Goal: Transaction & Acquisition: Purchase product/service

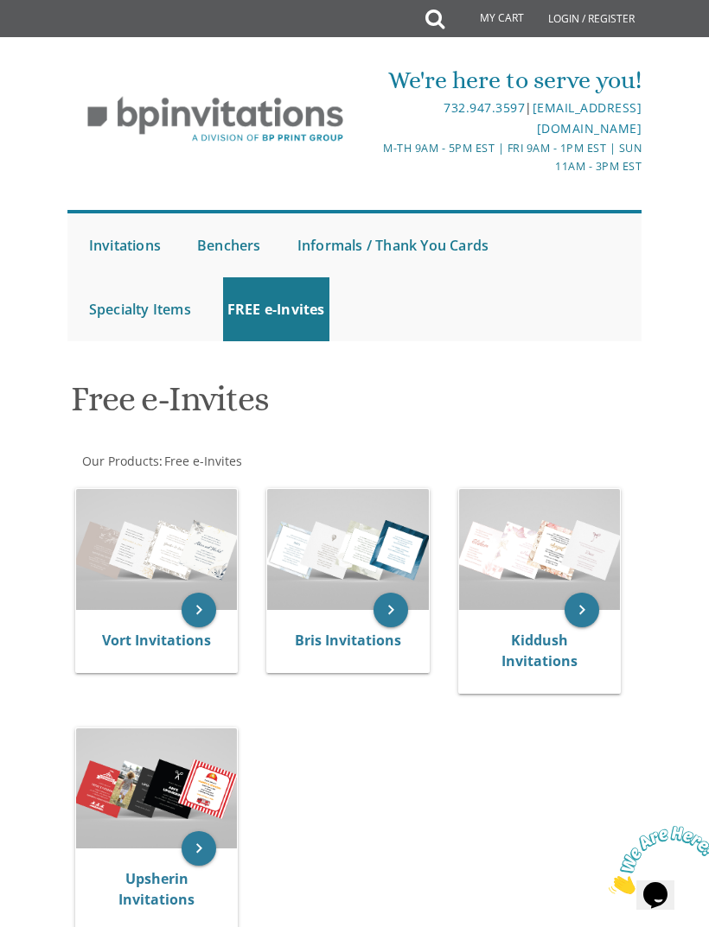
click at [356, 565] on img at bounding box center [347, 549] width 161 height 121
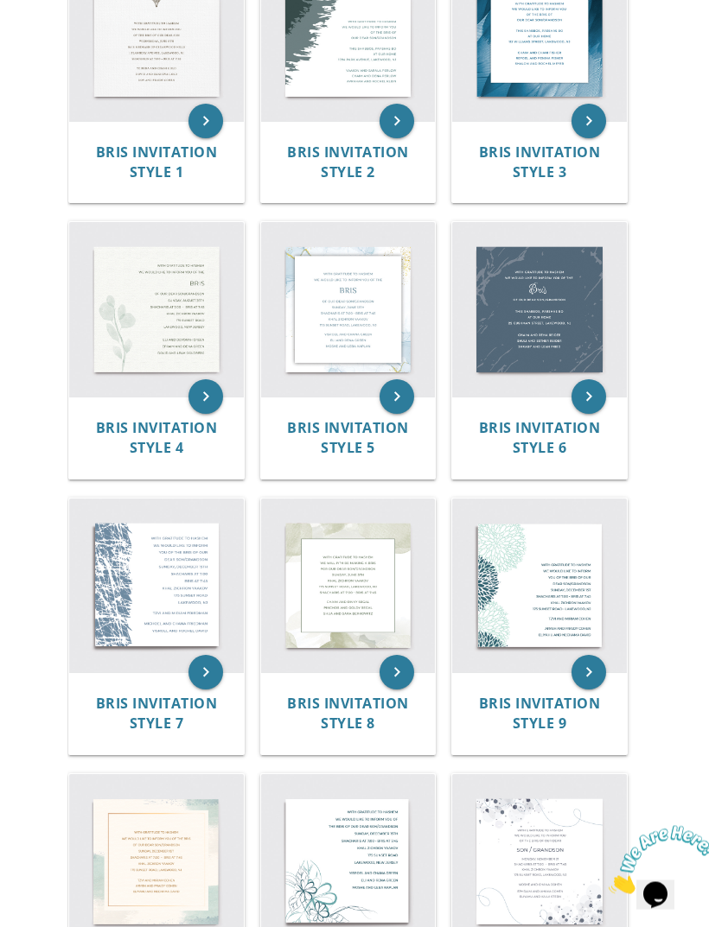
scroll to position [534, 0]
click at [152, 577] on img at bounding box center [156, 587] width 175 height 175
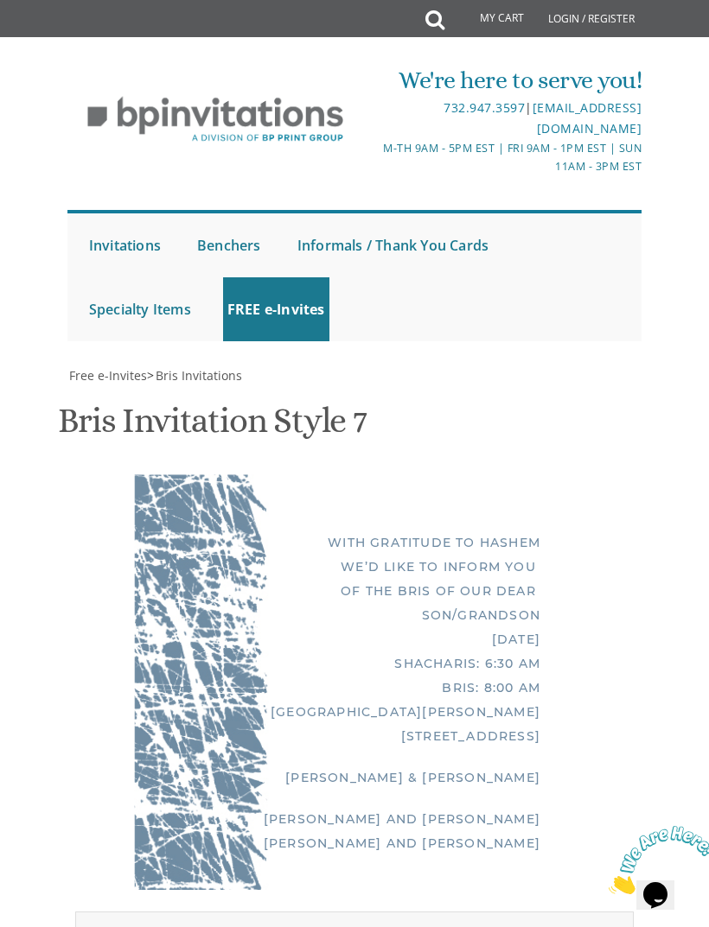
scroll to position [690, 0]
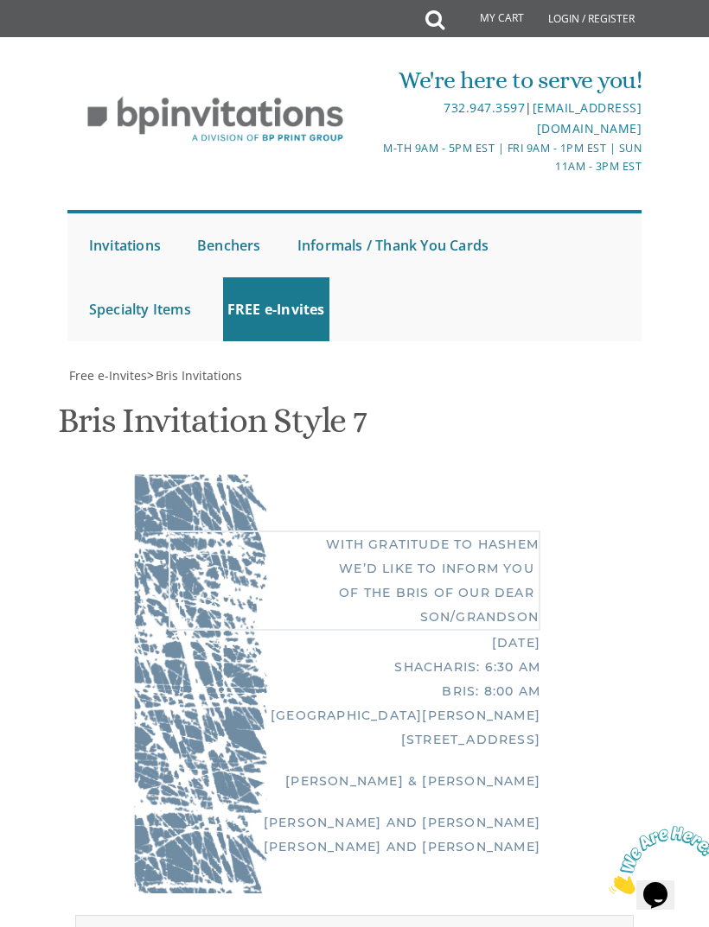
scroll to position [493, 0]
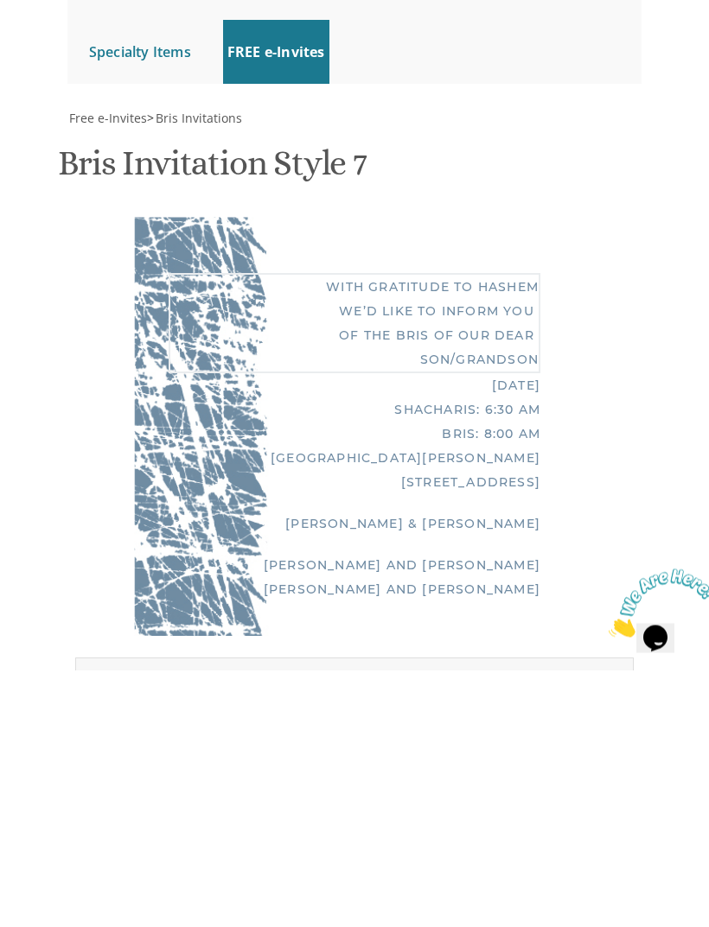
type textarea "With gratitude to Hashem We’d like to inform you of the bris of our dear son"
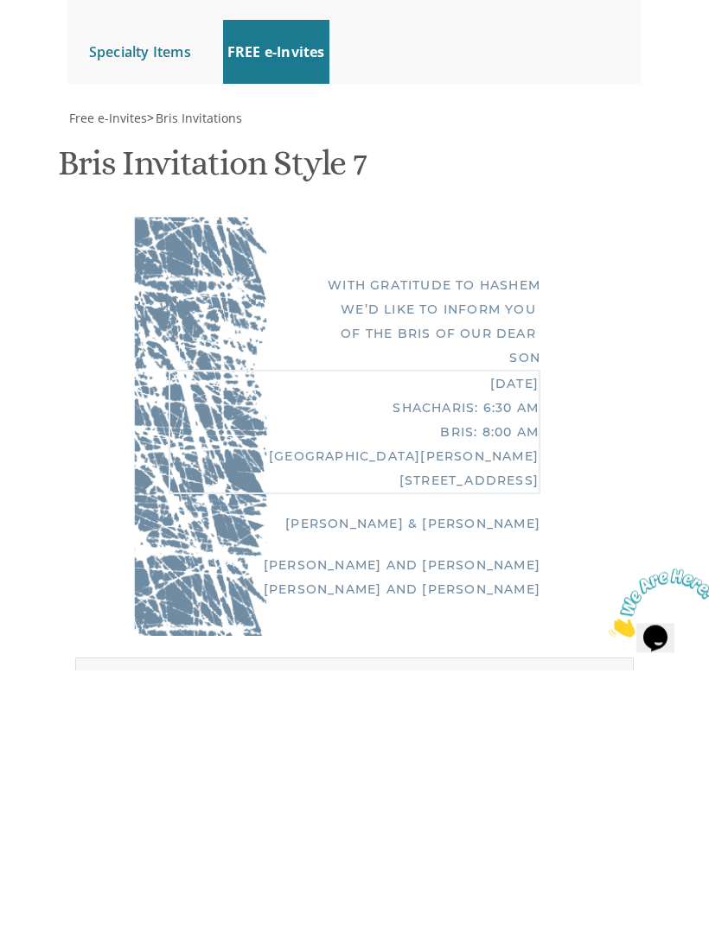
type textarea "Sunday, May 8th Shacharis: 6:30 am Bris: 8:00 AM Ahavas Torah Center 101 South …"
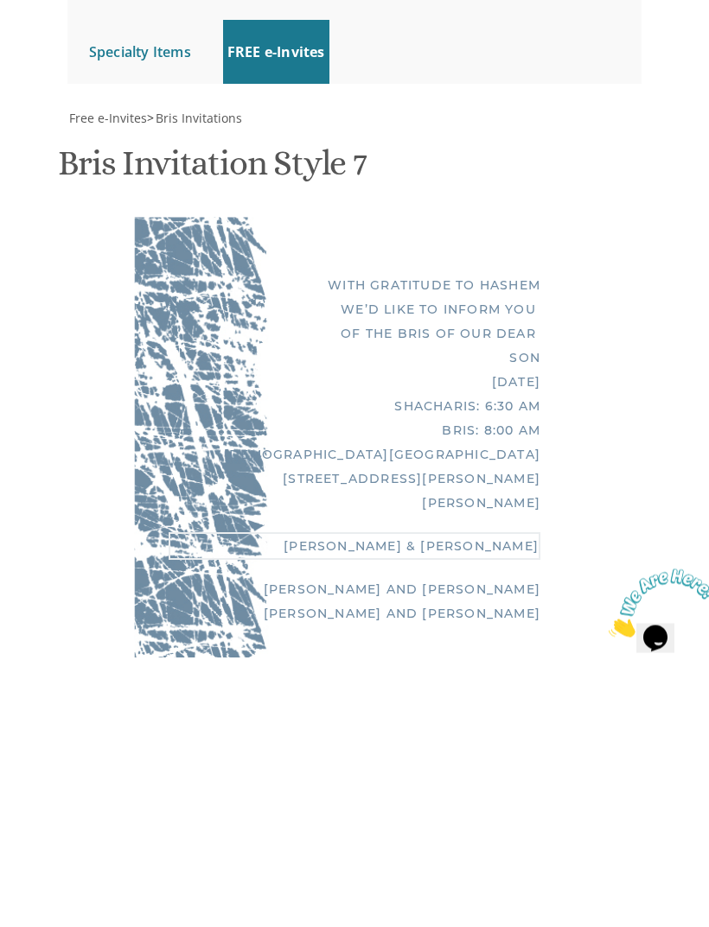
type textarea "T"
type textarea "Leonard & Mimi Aviva Cutler"
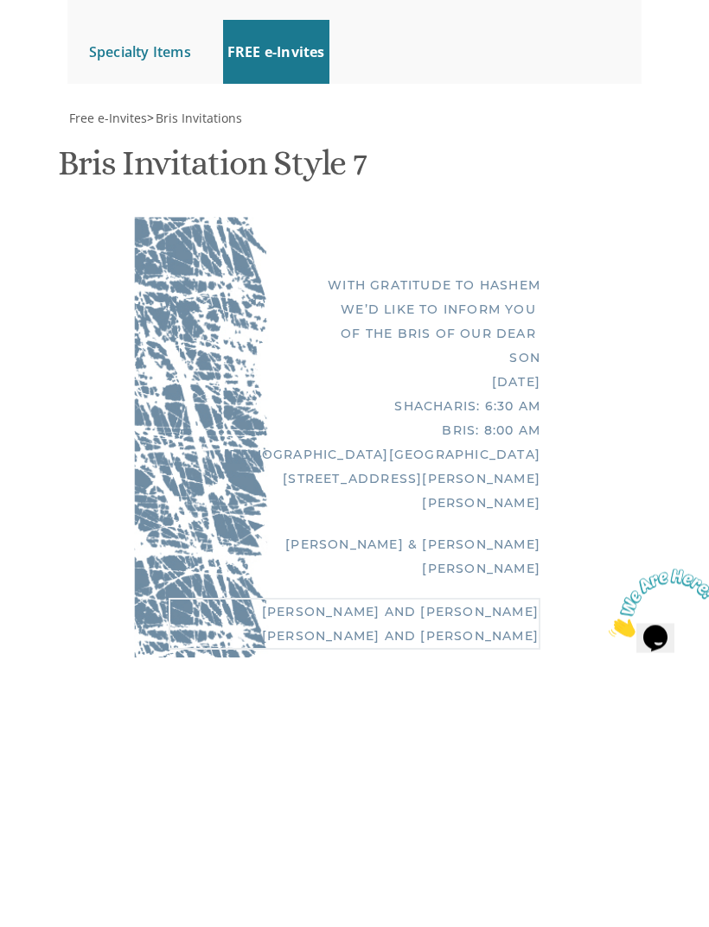
type textarea "Yisroel and Rochel David"
type textarea "Len & Mimi Cutler"
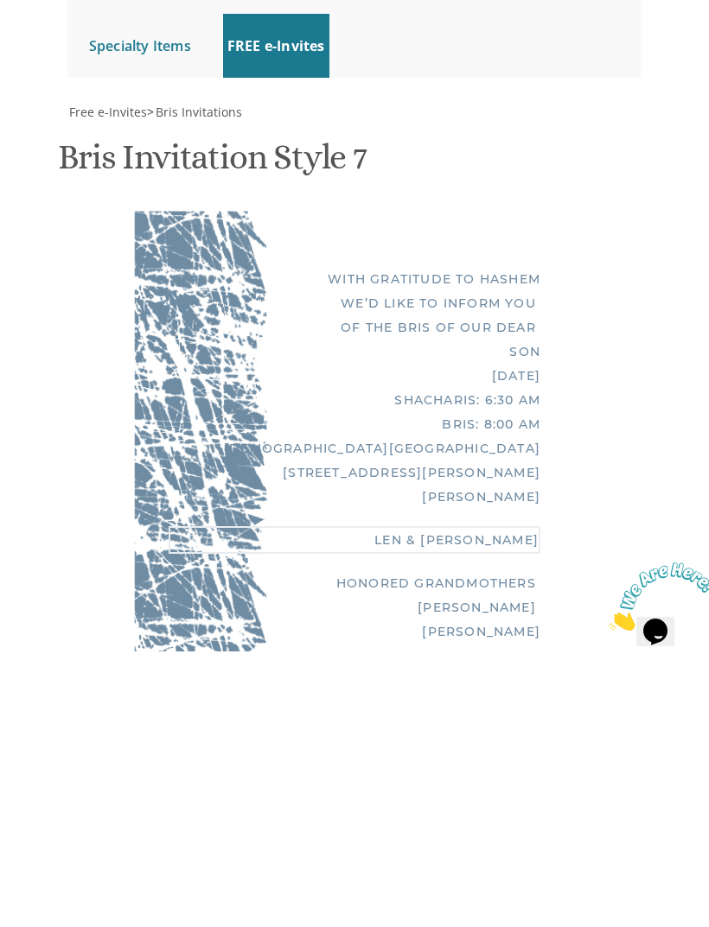
scroll to position [502, 0]
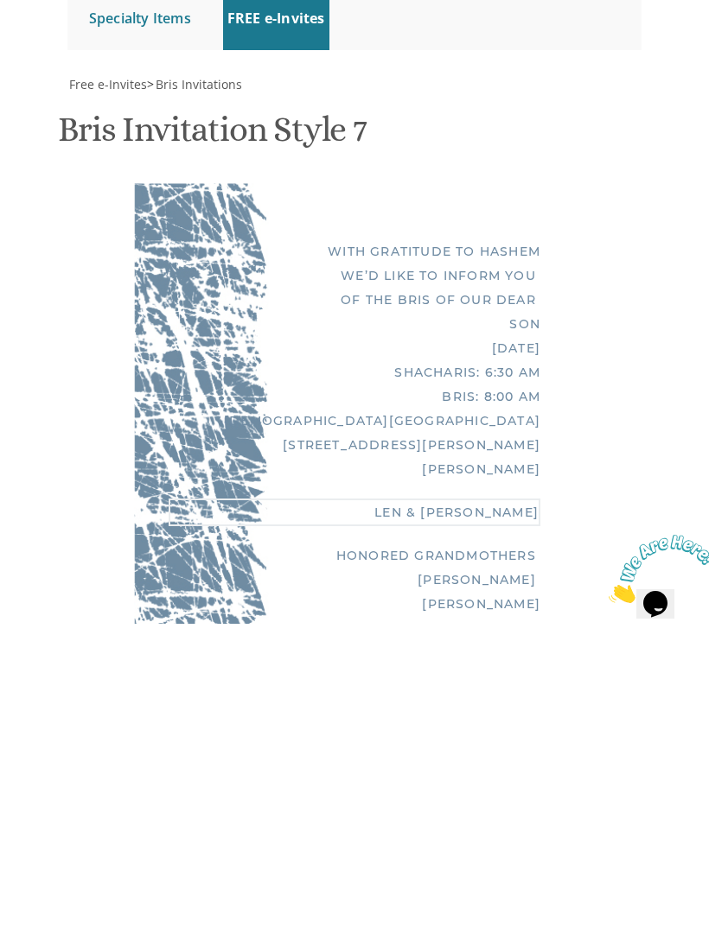
type textarea "Honored Grandmothers Marilyn Jones"
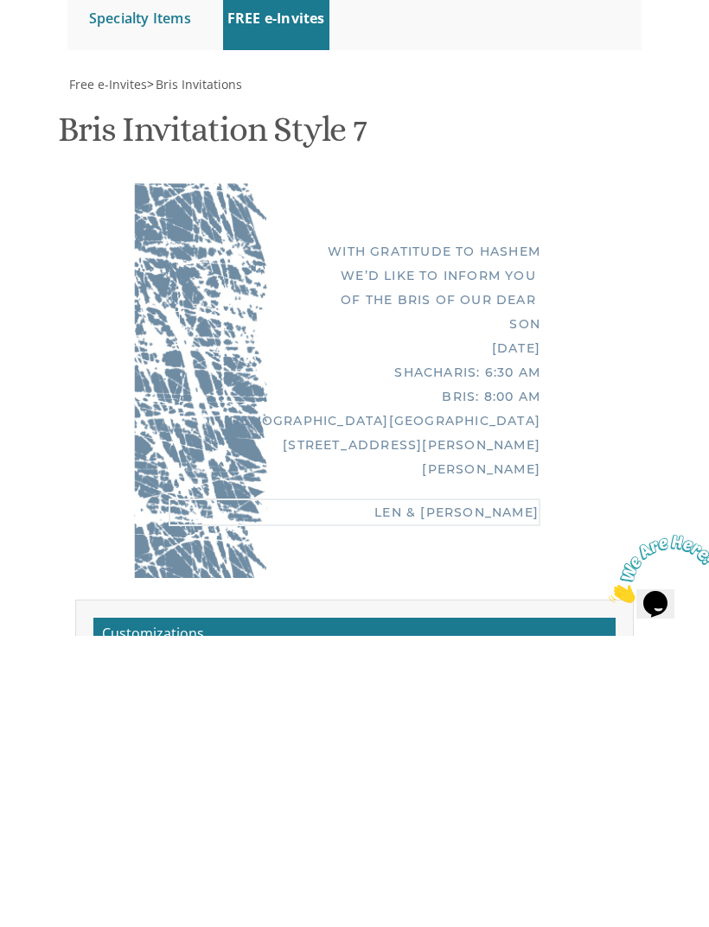
scroll to position [416, 0]
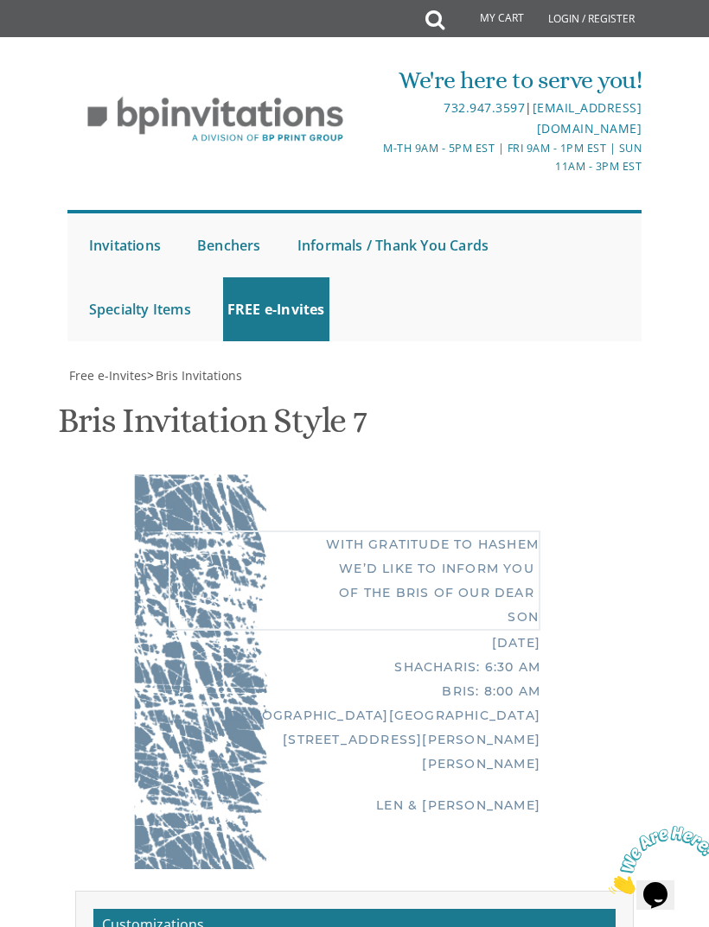
scroll to position [377, 0]
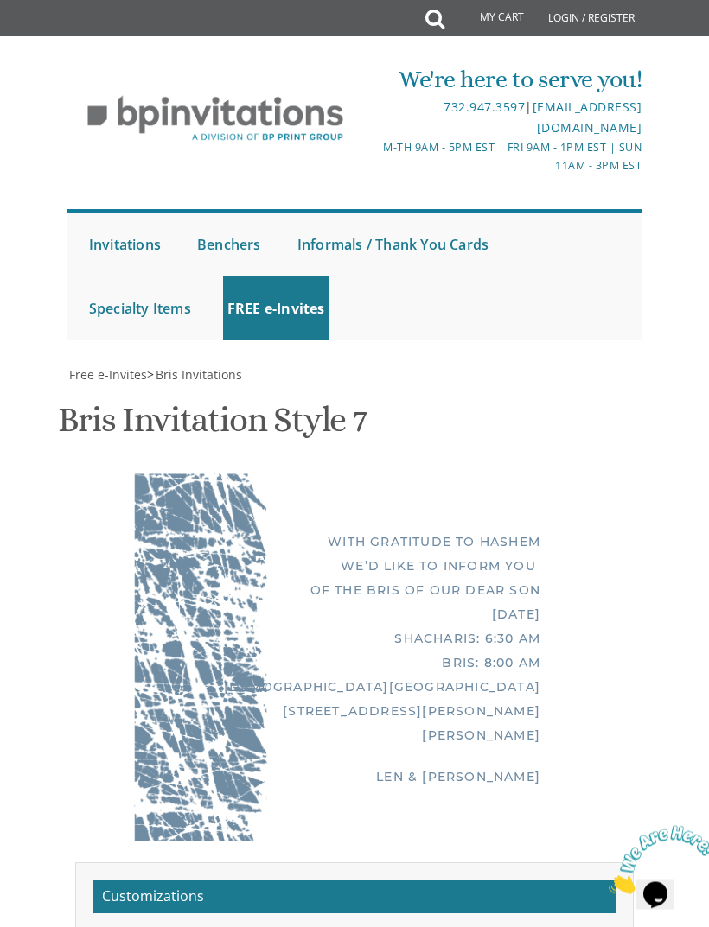
scroll to position [482, 0]
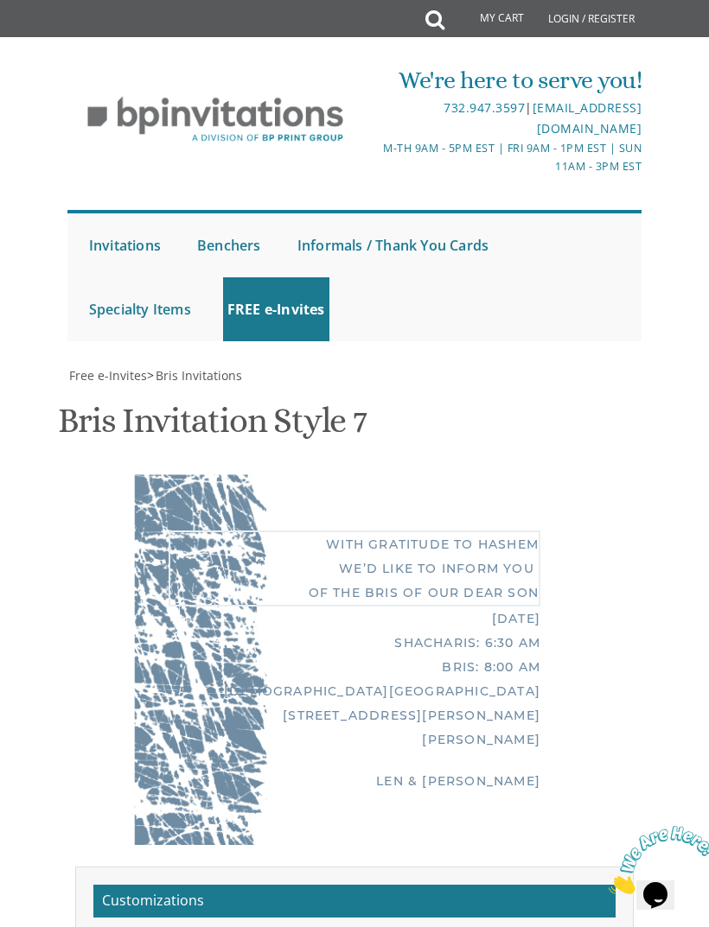
scroll to position [18, 0]
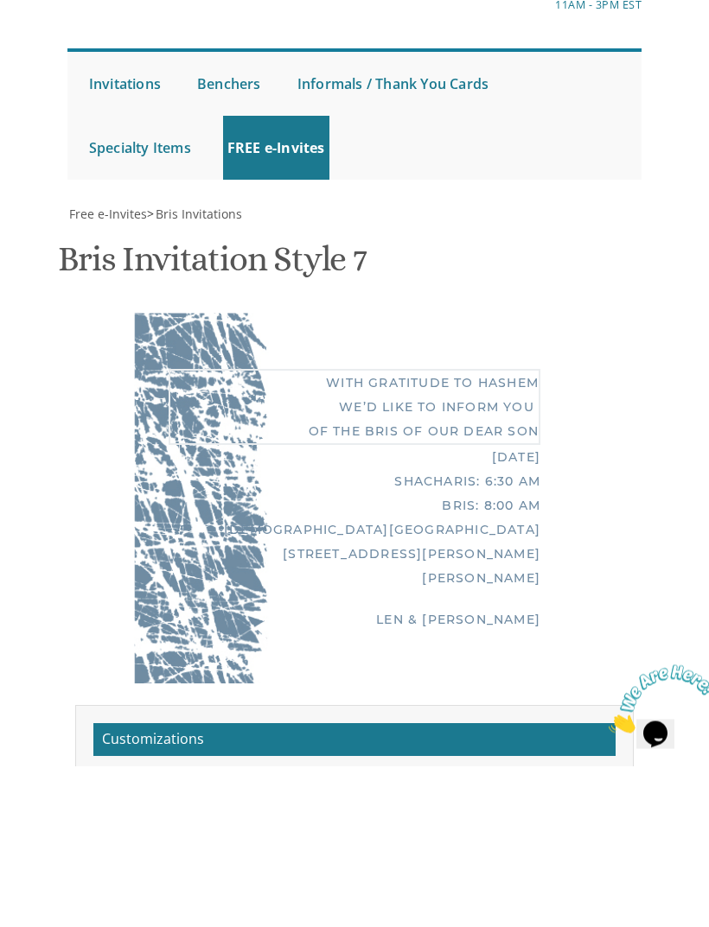
type textarea "With gratitude to Hashem We’d like to inform you of the bris of our dear son"
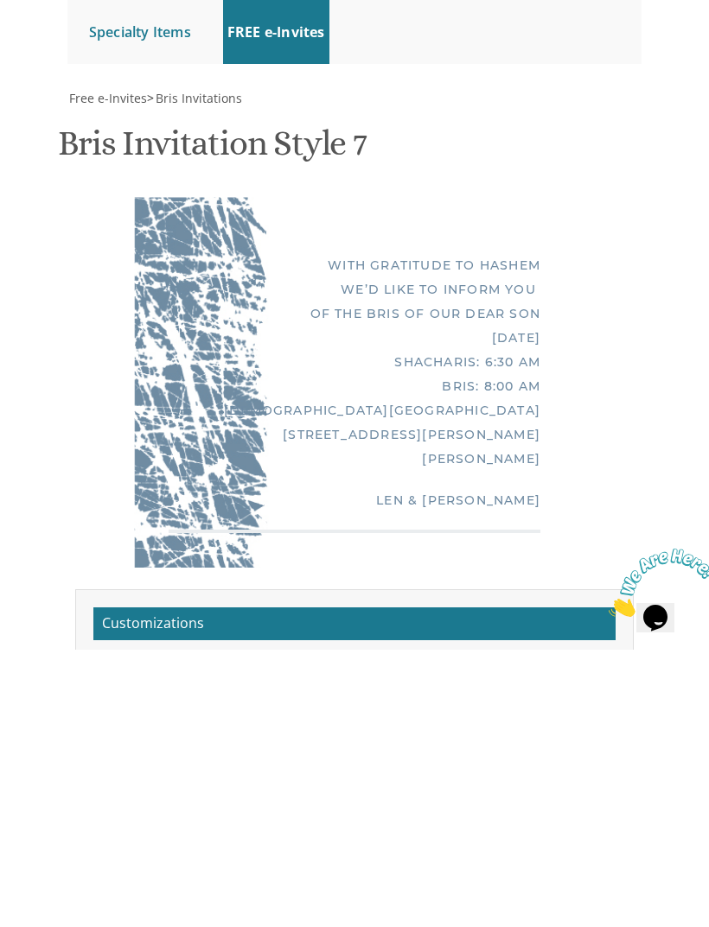
scroll to position [403, 0]
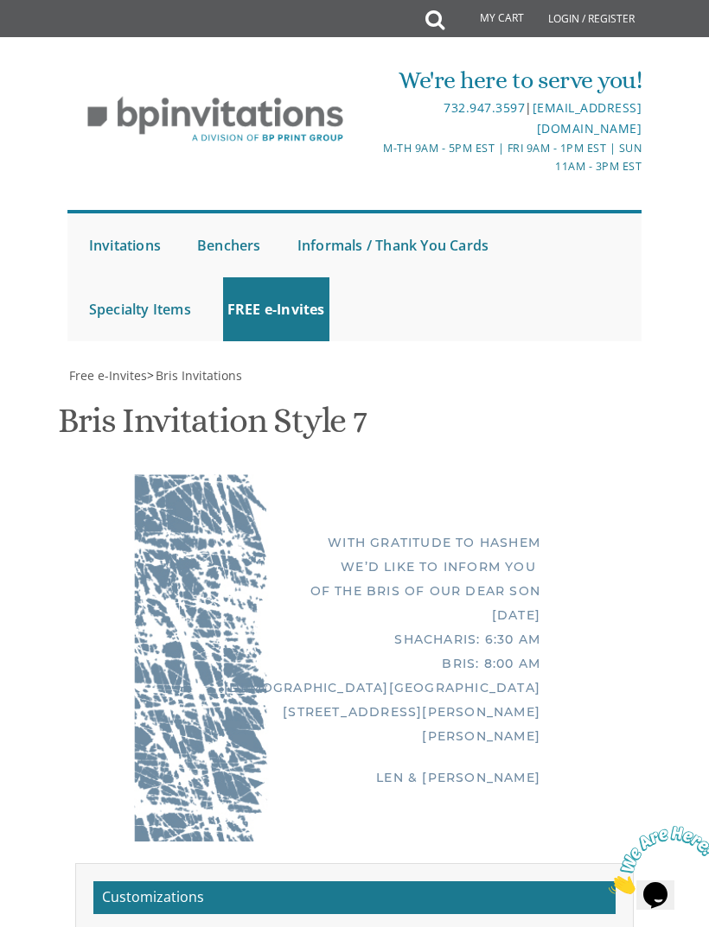
scroll to position [820, 0]
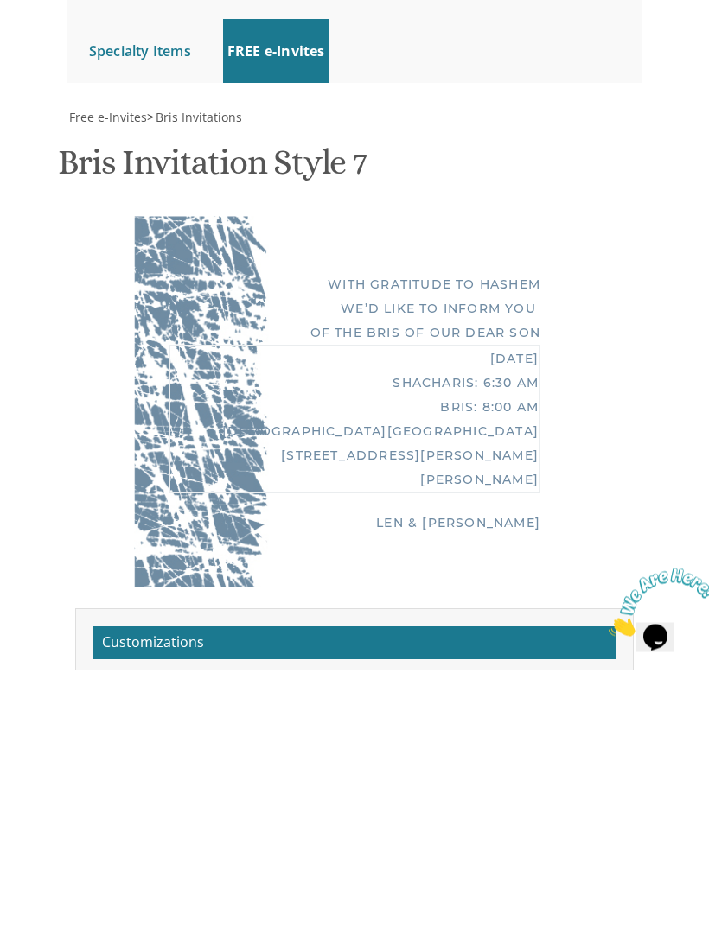
type textarea "Sunday, October 26th Shacharis: 8:30 am Bris: 9:00 AM Ahavas Torah Center 101 S…"
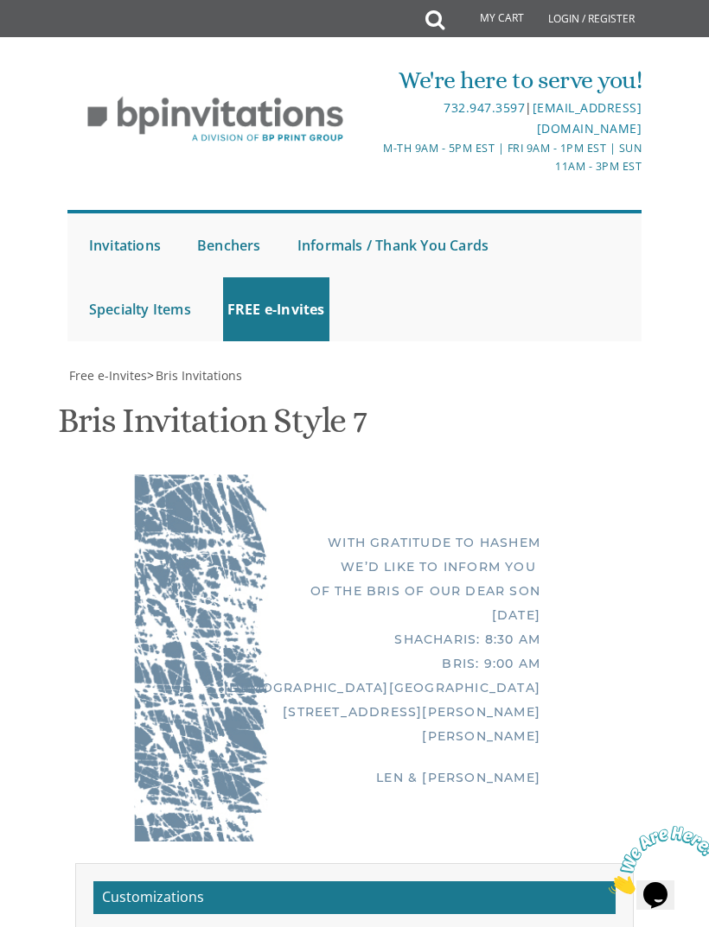
scroll to position [0, 0]
